Goal: Task Accomplishment & Management: Use online tool/utility

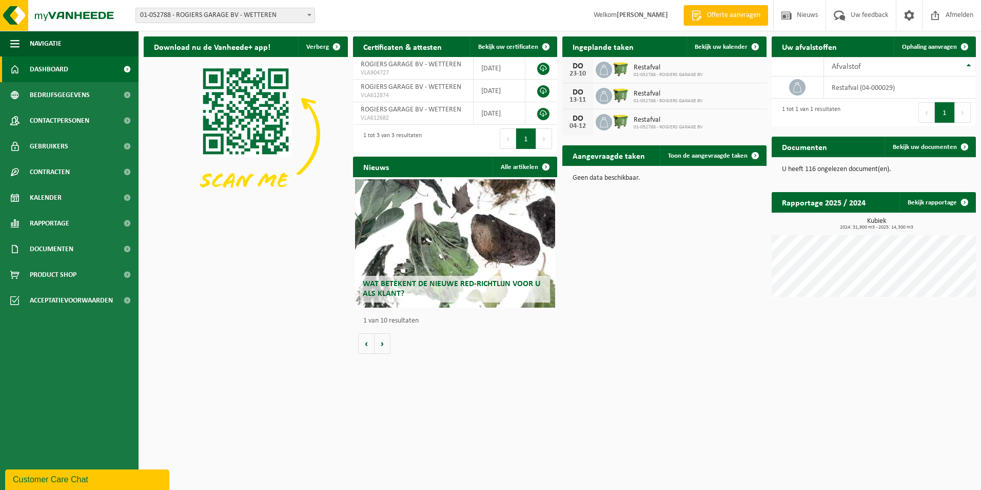
click at [204, 17] on span "01-052788 - ROGIERS GARAGE BV - WETTEREN" at bounding box center [225, 15] width 179 height 14
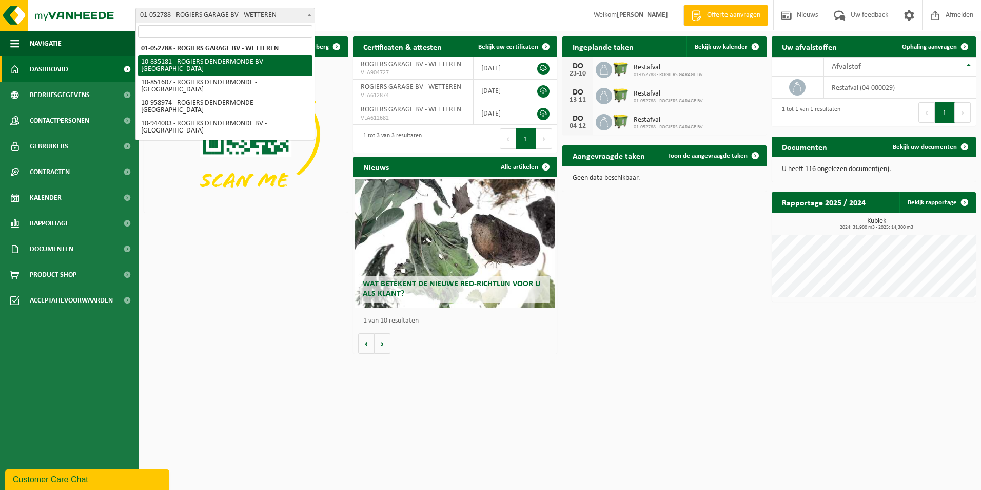
select select "90132"
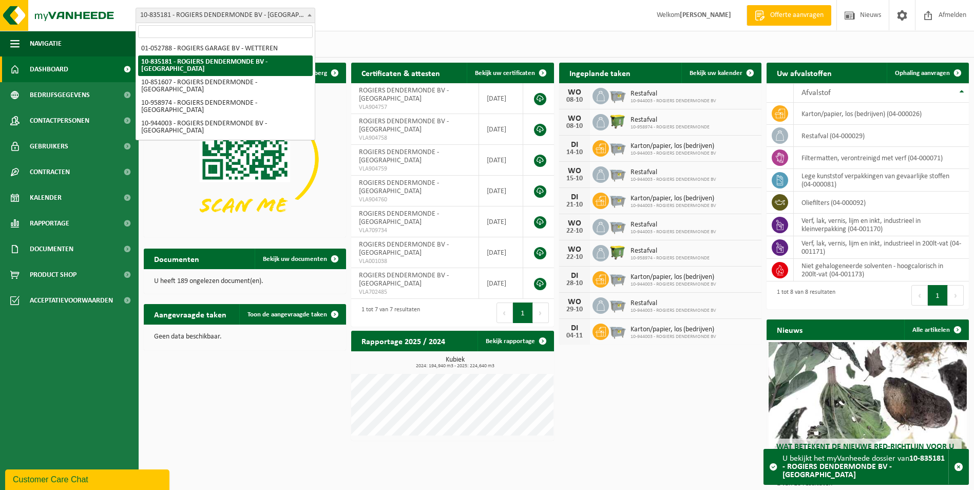
click at [258, 13] on span "10-835181 - ROGIERS DENDERMONDE BV - [GEOGRAPHIC_DATA]" at bounding box center [225, 15] width 179 height 14
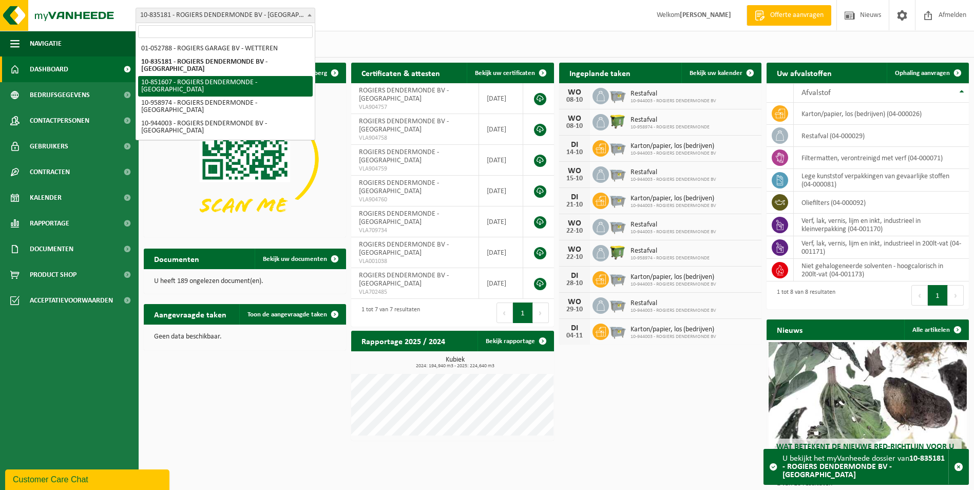
select select "122298"
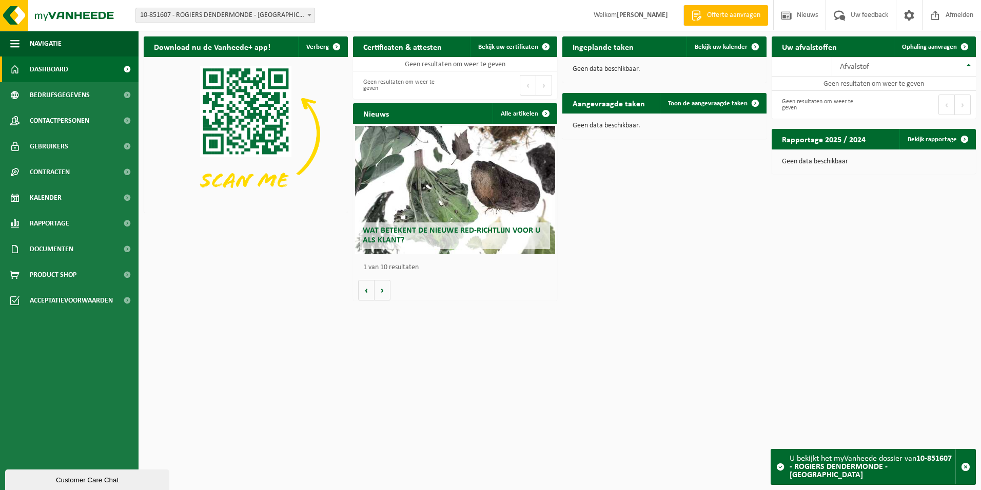
click at [200, 20] on span "10-851607 - ROGIERS DENDERMONDE - [GEOGRAPHIC_DATA]" at bounding box center [225, 15] width 179 height 14
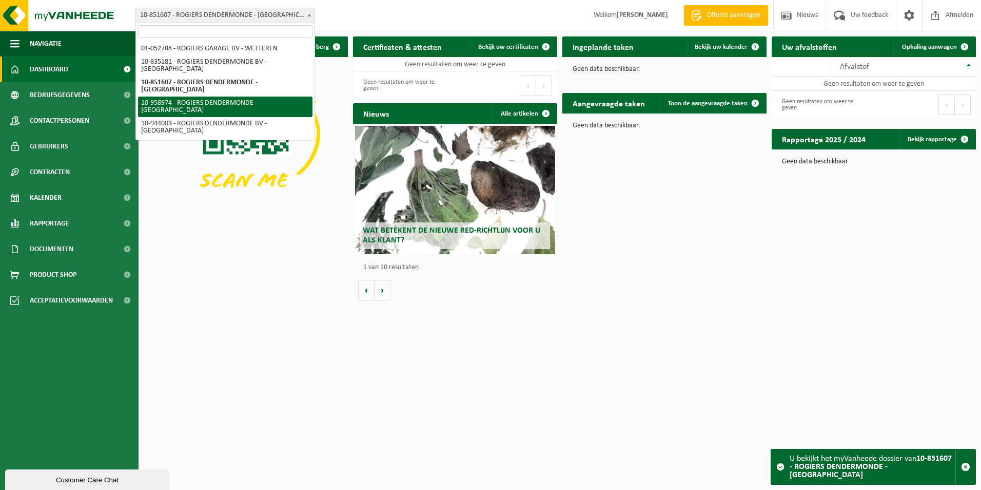
select select "148531"
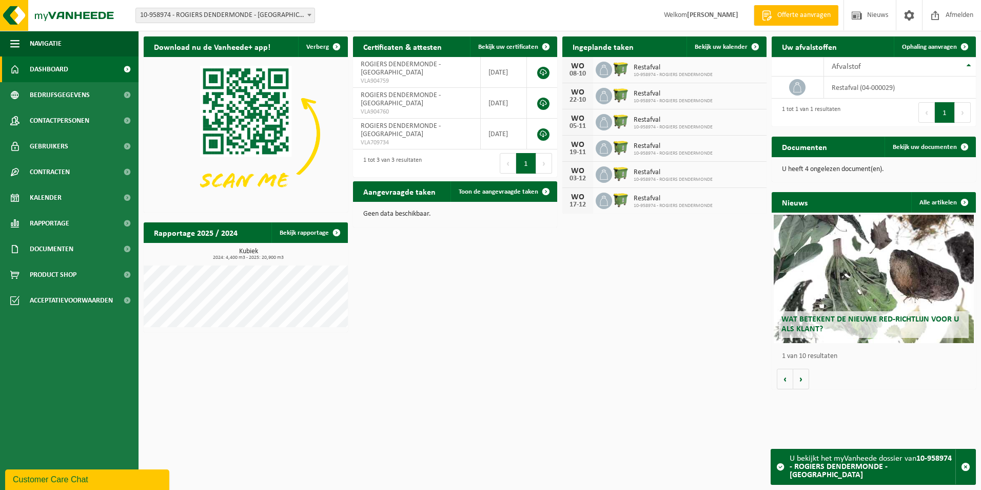
click at [220, 22] on span "10-958974 - ROGIERS DENDERMONDE - [GEOGRAPHIC_DATA]" at bounding box center [225, 15] width 179 height 14
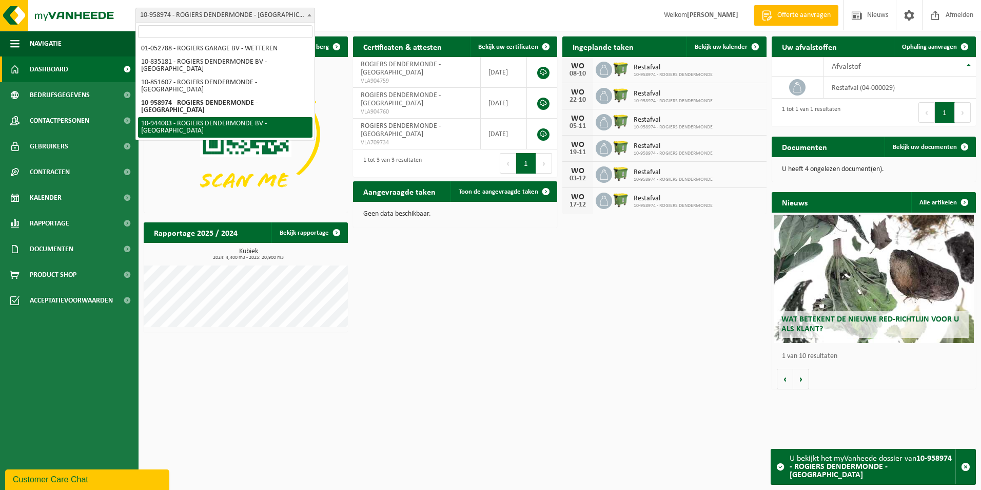
select select "140551"
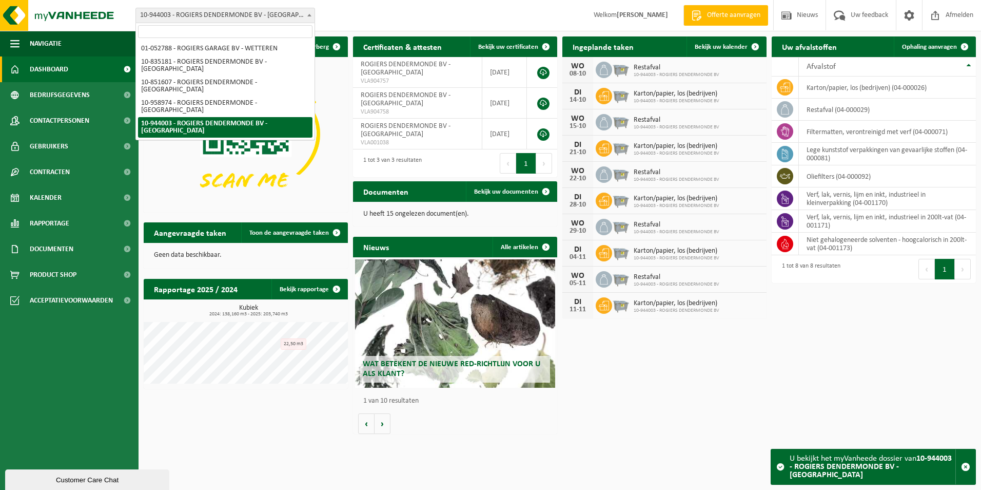
click at [199, 16] on span "10-944003 - ROGIERS DENDERMONDE BV - [GEOGRAPHIC_DATA]" at bounding box center [225, 15] width 179 height 14
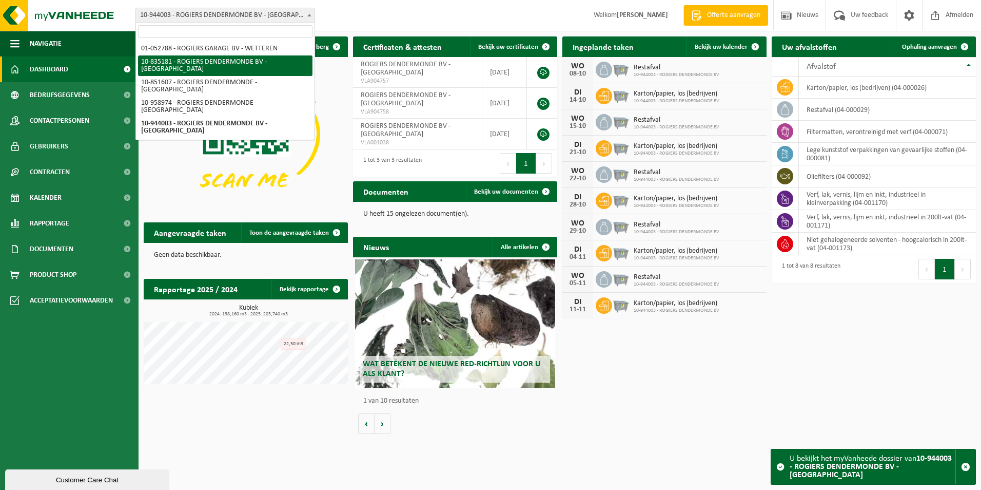
select select "90132"
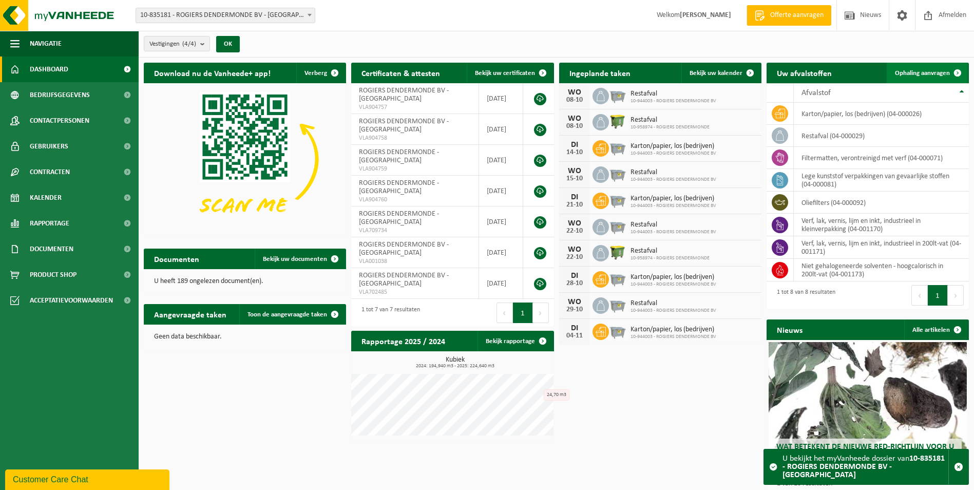
click at [941, 74] on span "Ophaling aanvragen" at bounding box center [922, 73] width 55 height 7
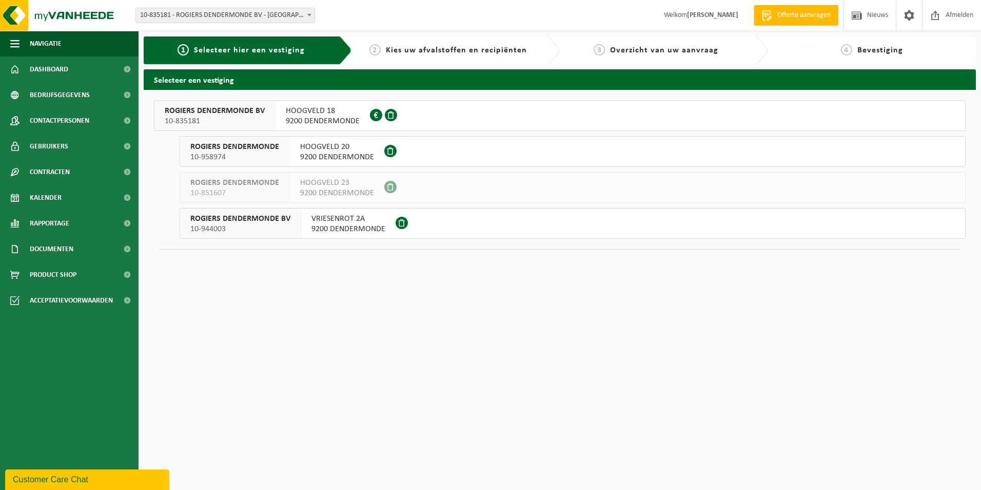
click at [353, 222] on span "VRIESENROT 2A" at bounding box center [349, 219] width 74 height 10
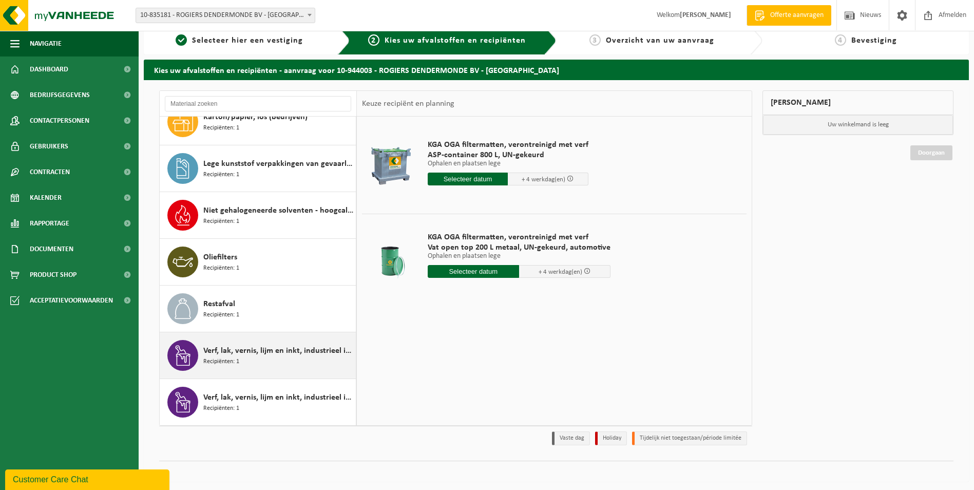
scroll to position [12, 0]
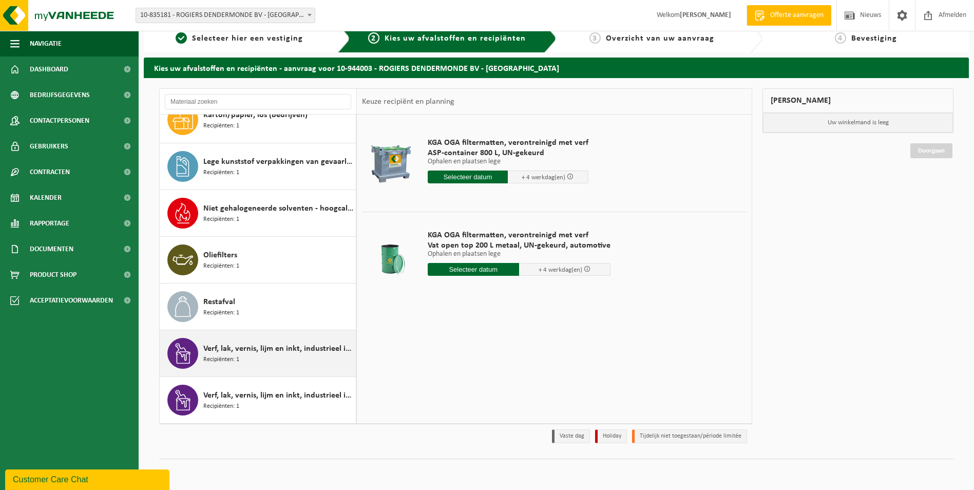
click at [271, 350] on span "Verf, lak, vernis, lijm en inkt, industrieel in 200lt-vat" at bounding box center [278, 348] width 150 height 12
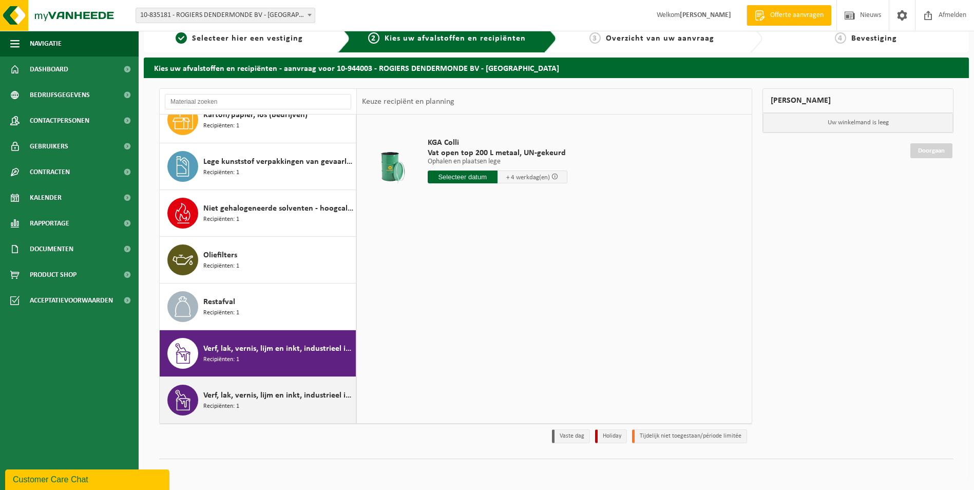
click at [272, 400] on span "Verf, lak, vernis, lijm en inkt, industrieel in kleinverpakking" at bounding box center [278, 395] width 150 height 12
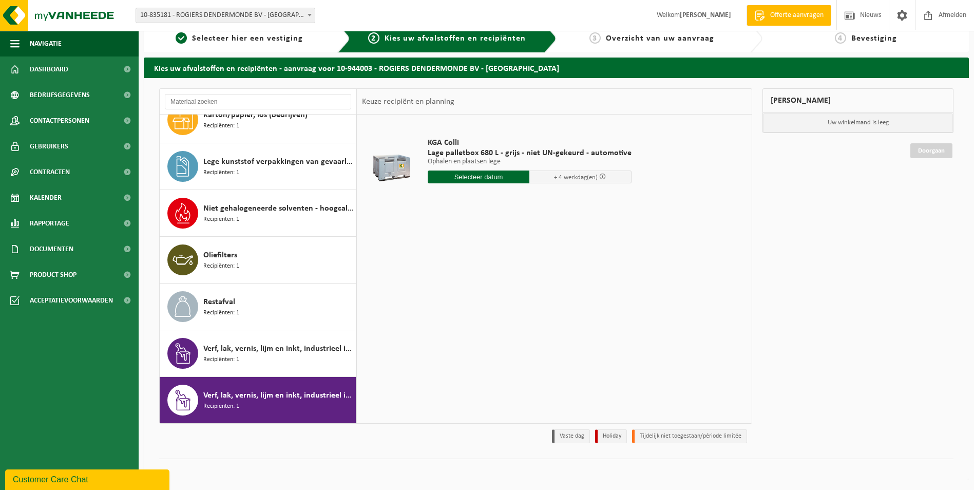
click at [483, 175] on input "text" at bounding box center [479, 176] width 102 height 13
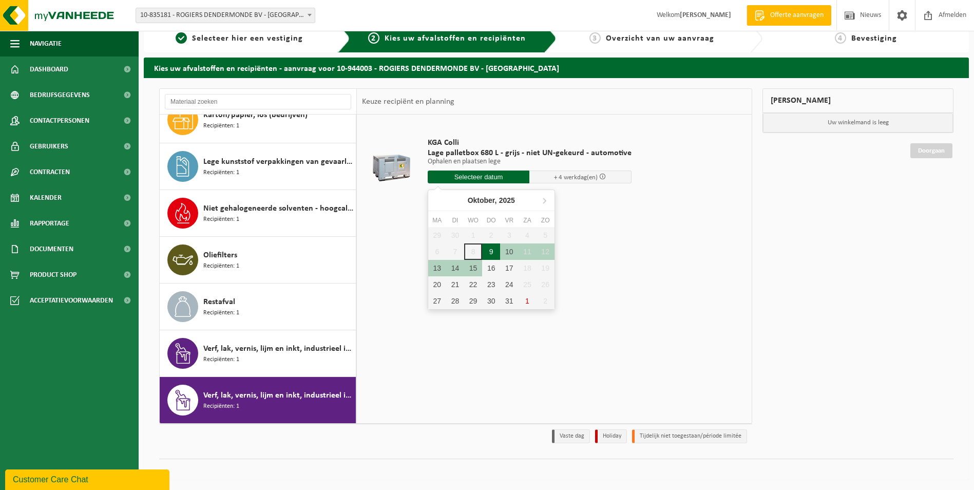
click at [496, 250] on div "9" at bounding box center [491, 251] width 18 height 16
type input "Van 2025-10-09"
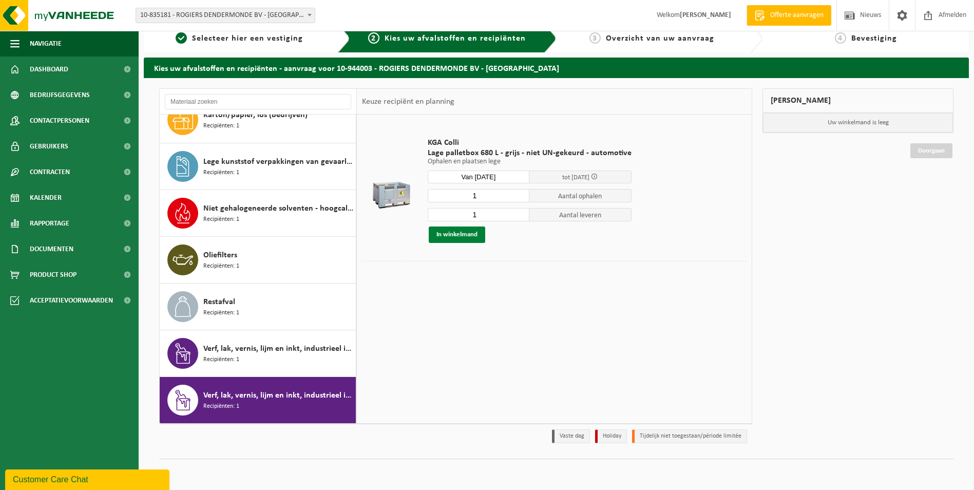
click at [440, 236] on button "In winkelmand" at bounding box center [457, 234] width 56 height 16
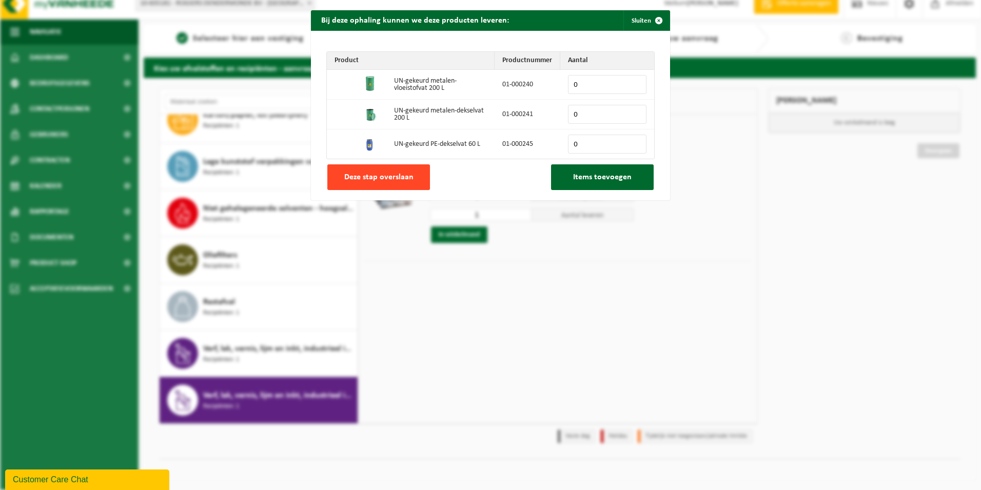
click at [393, 179] on span "Deze stap overslaan" at bounding box center [378, 177] width 69 height 8
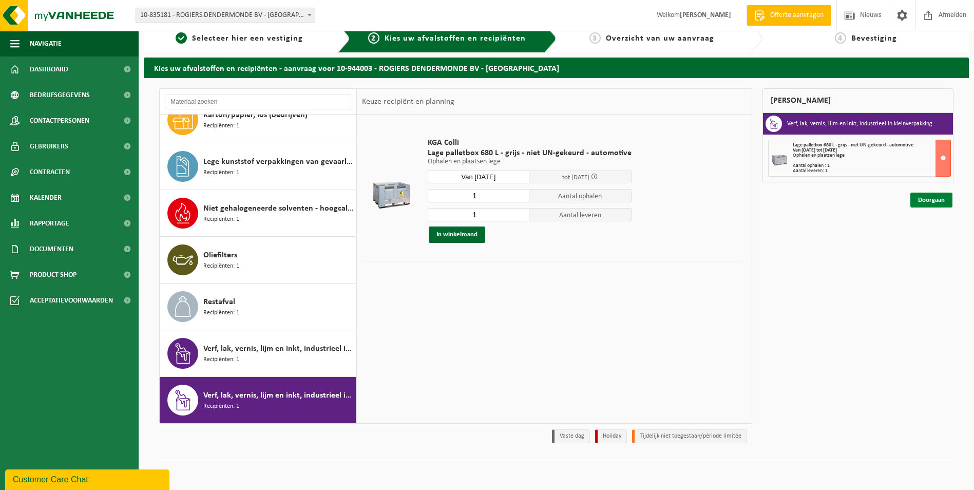
click at [928, 202] on link "Doorgaan" at bounding box center [931, 199] width 42 height 15
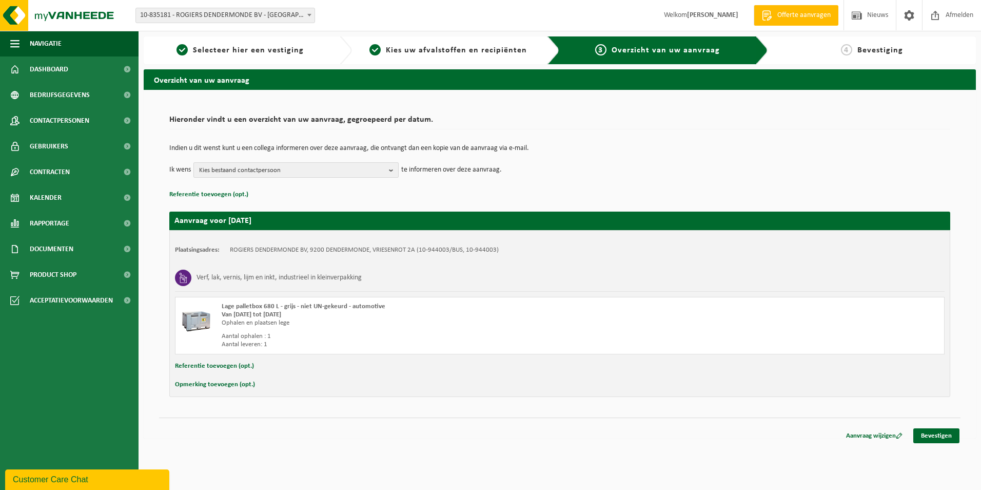
click at [265, 175] on span "Kies bestaand contactpersoon" at bounding box center [292, 170] width 186 height 15
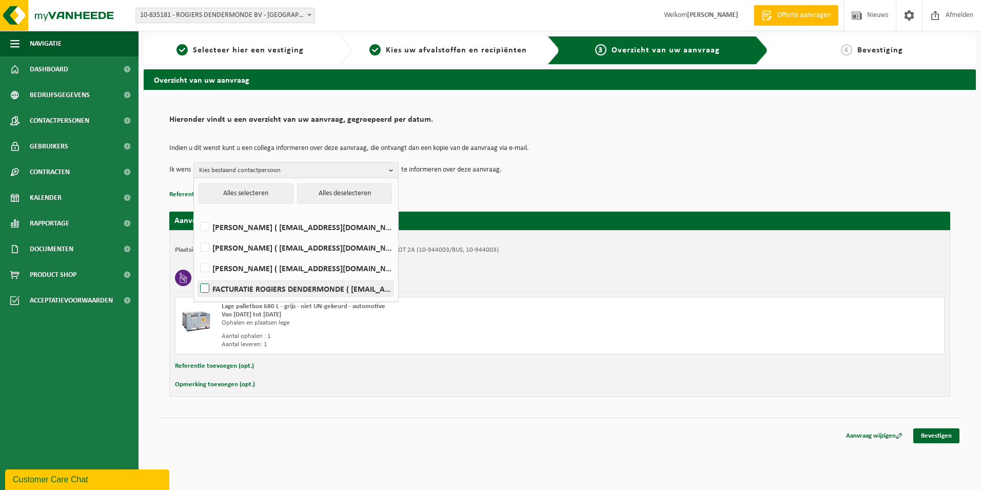
click at [372, 290] on label "FACTURATIE ROGIERS DENDERMONDE ( boekhouding@dendermonde.mercedes-benz.be )" at bounding box center [295, 288] width 195 height 15
click at [197, 276] on input "FACTURATIE ROGIERS DENDERMONDE ( boekhouding@dendermonde.mercedes-benz.be )" at bounding box center [196, 275] width 1 height 1
checkbox input "true"
click at [670, 152] on td "Indien u dit wenst kunt u een collega informeren over deze aanvraag, die ontvan…" at bounding box center [559, 153] width 781 height 17
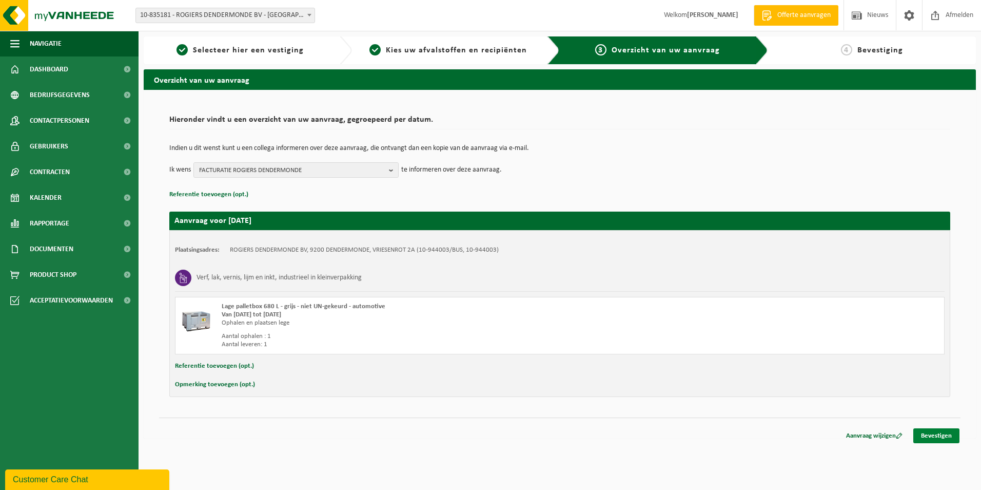
click at [935, 436] on link "Bevestigen" at bounding box center [937, 435] width 46 height 15
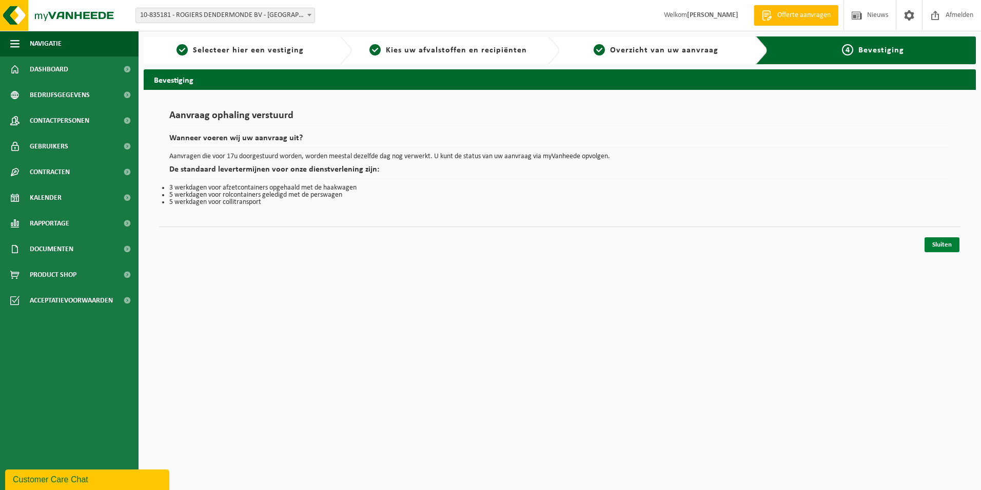
click at [942, 249] on link "Sluiten" at bounding box center [942, 244] width 35 height 15
